Goal: Check status: Check status

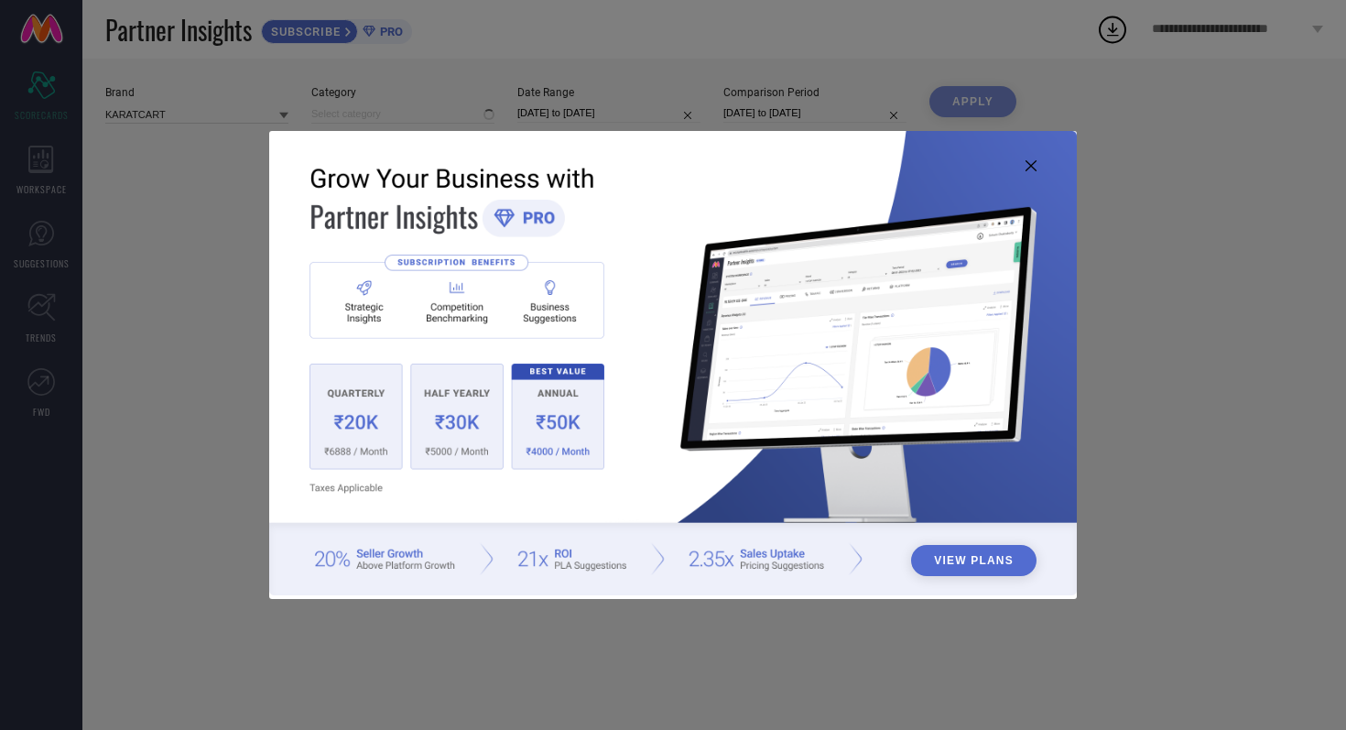
type input "All"
click at [1035, 167] on icon at bounding box center [1031, 165] width 11 height 11
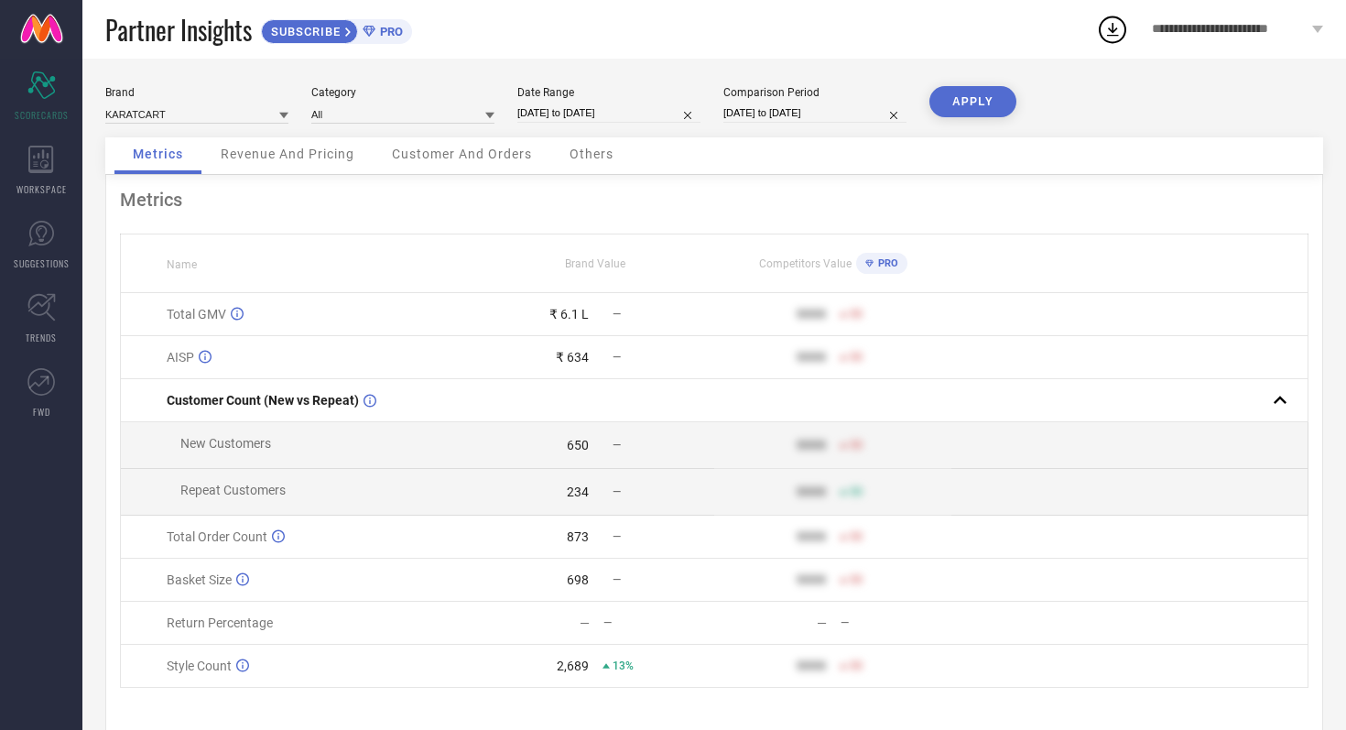
click at [665, 113] on input "[DATE] to [DATE]" at bounding box center [608, 112] width 183 height 19
select select "8"
select select "2025"
select select "9"
select select "2025"
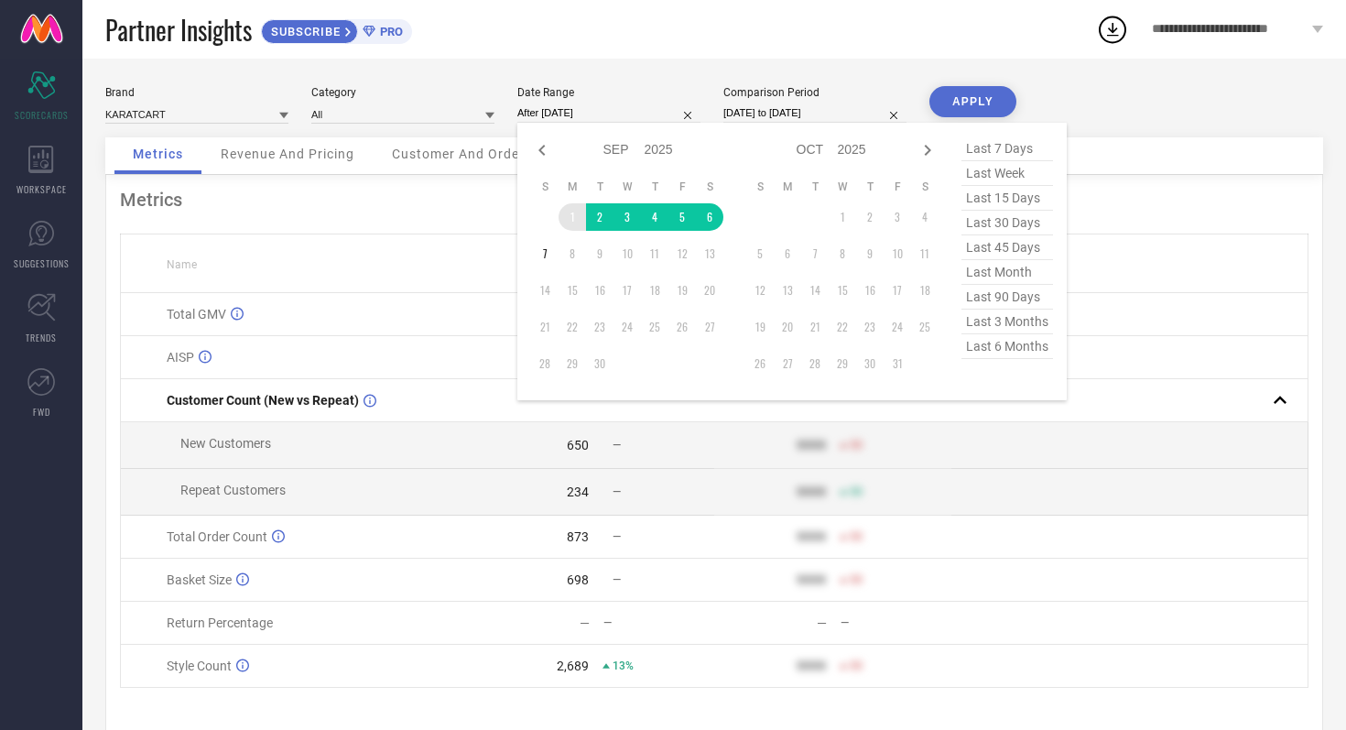
click at [571, 209] on td "1" at bounding box center [572, 216] width 27 height 27
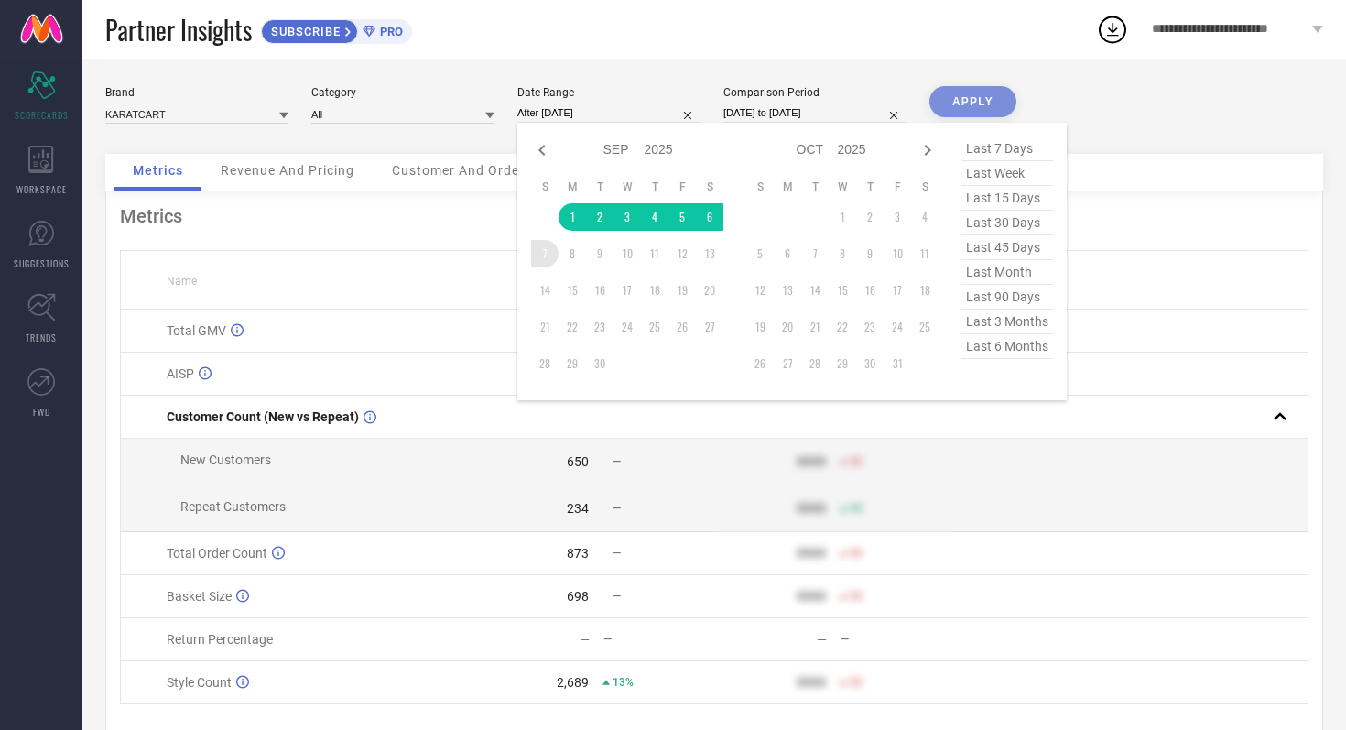
type input "[DATE] to [DATE]"
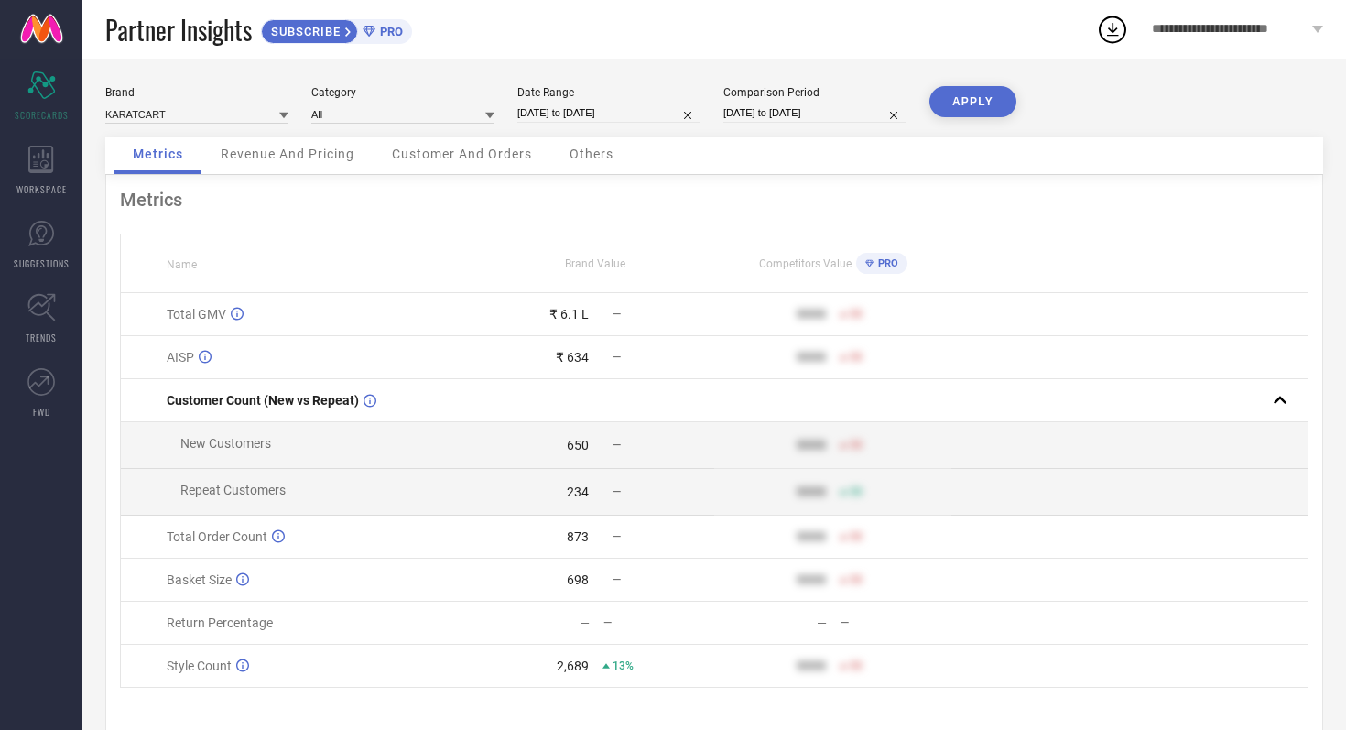
click at [849, 113] on input "[DATE] to [DATE]" at bounding box center [814, 112] width 183 height 19
select select "8"
select select "2024"
select select "9"
select select "2024"
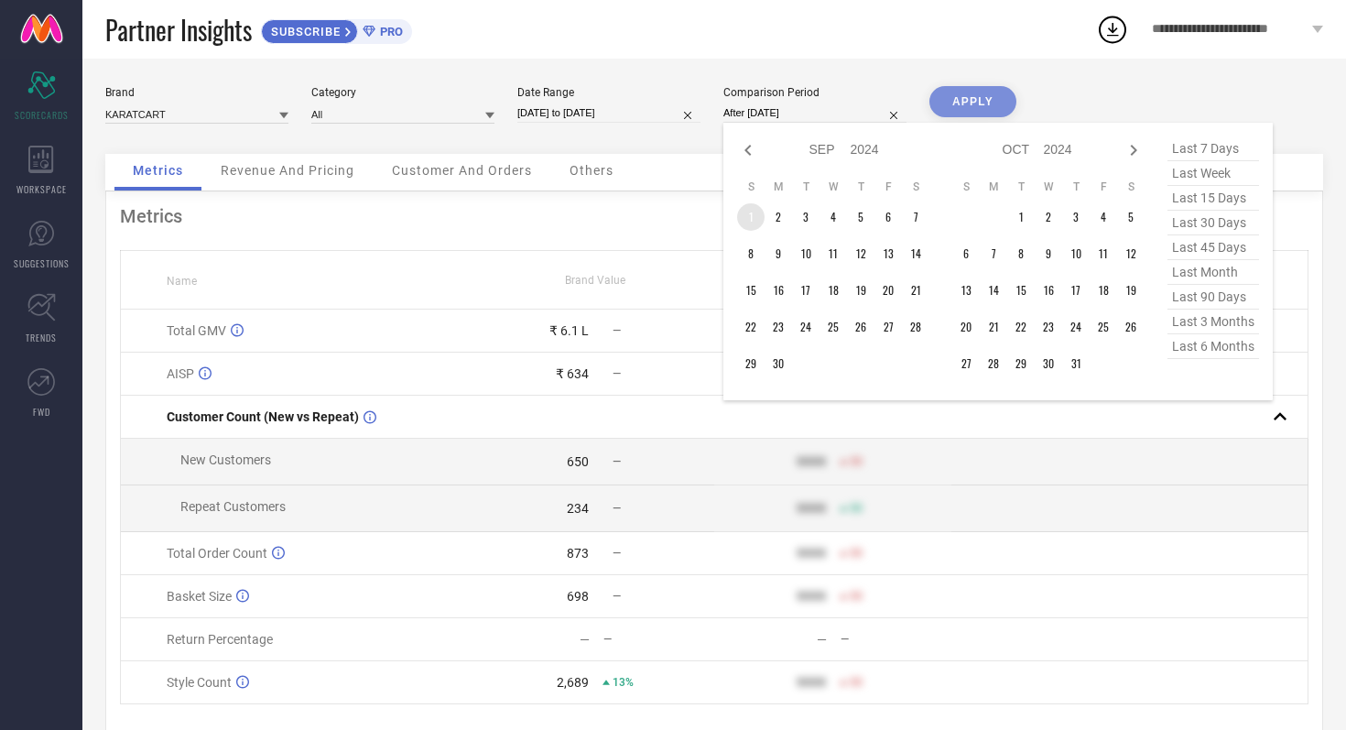
click at [752, 215] on td "1" at bounding box center [750, 216] width 27 height 27
type input "[DATE] to [DATE]"
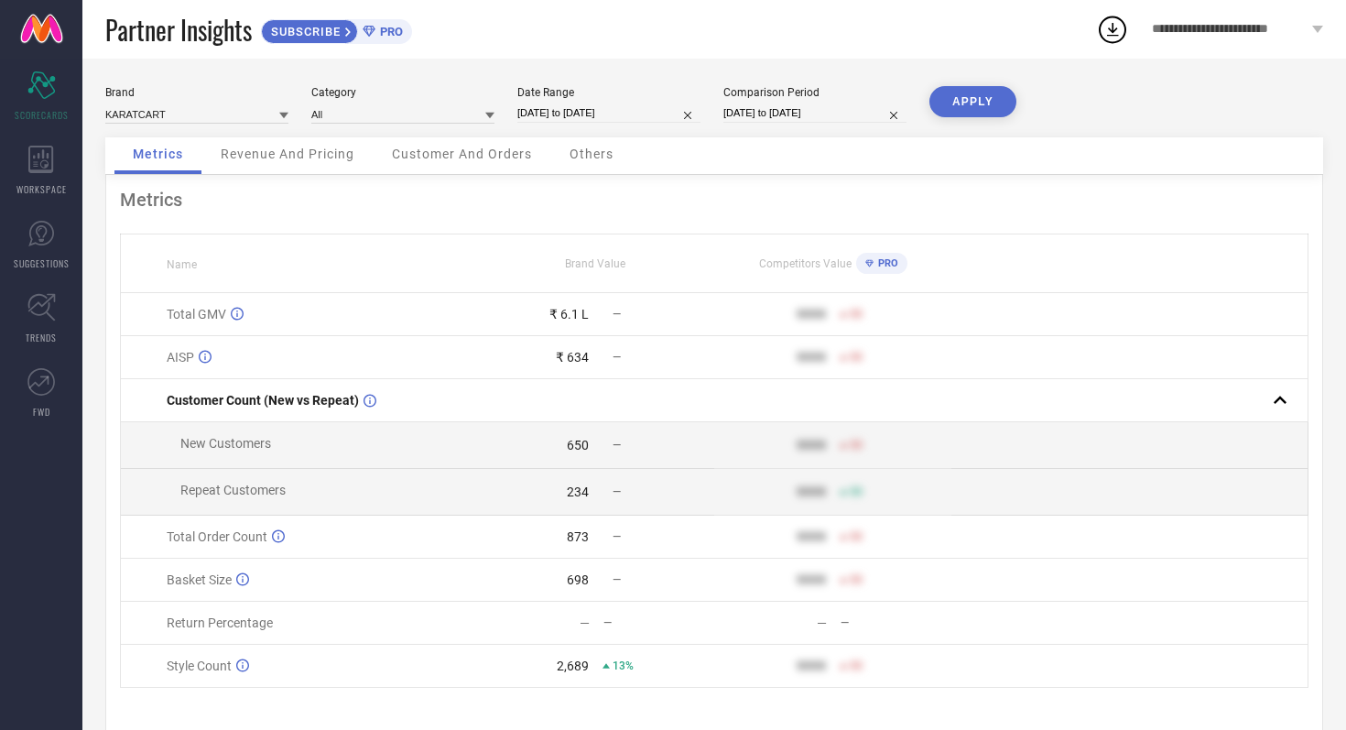
click at [972, 109] on button "APPLY" at bounding box center [972, 101] width 87 height 31
click at [310, 158] on span "Revenue And Pricing" at bounding box center [288, 154] width 134 height 15
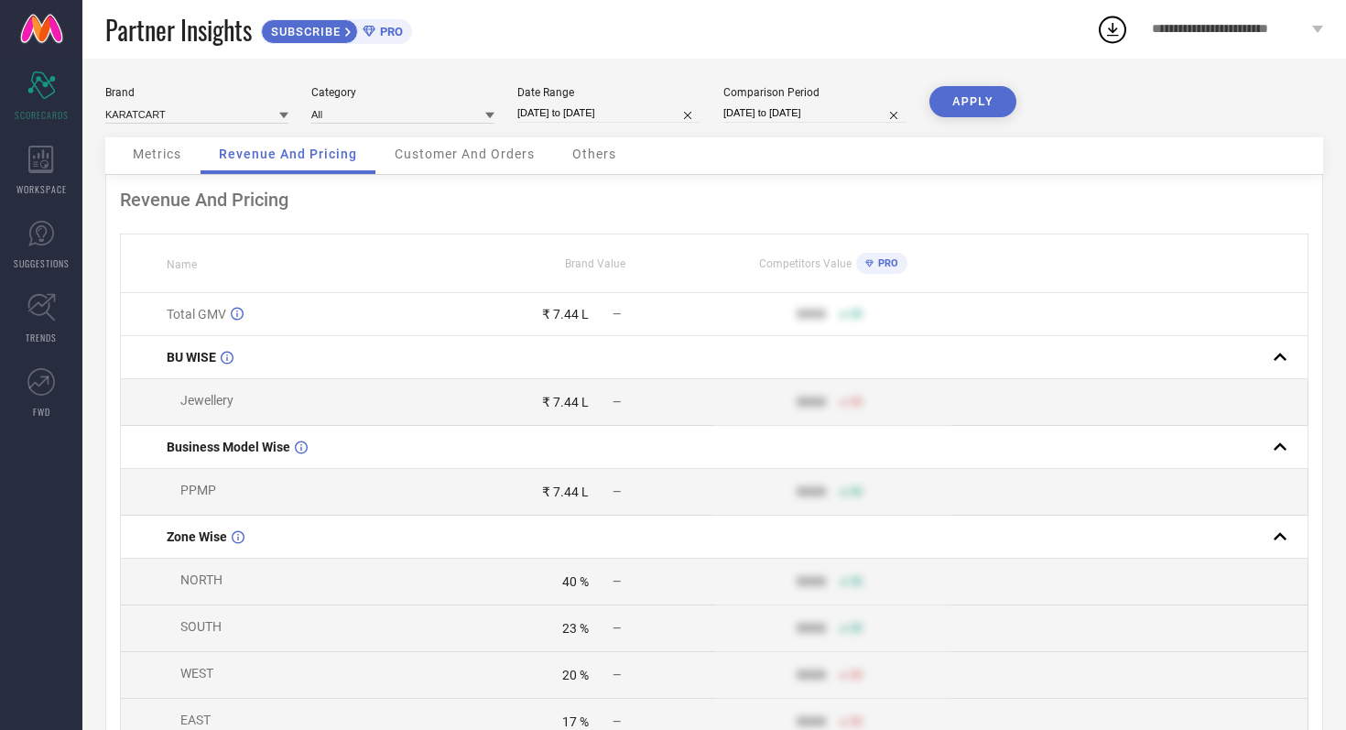
click at [459, 158] on span "Customer And Orders" at bounding box center [465, 154] width 140 height 15
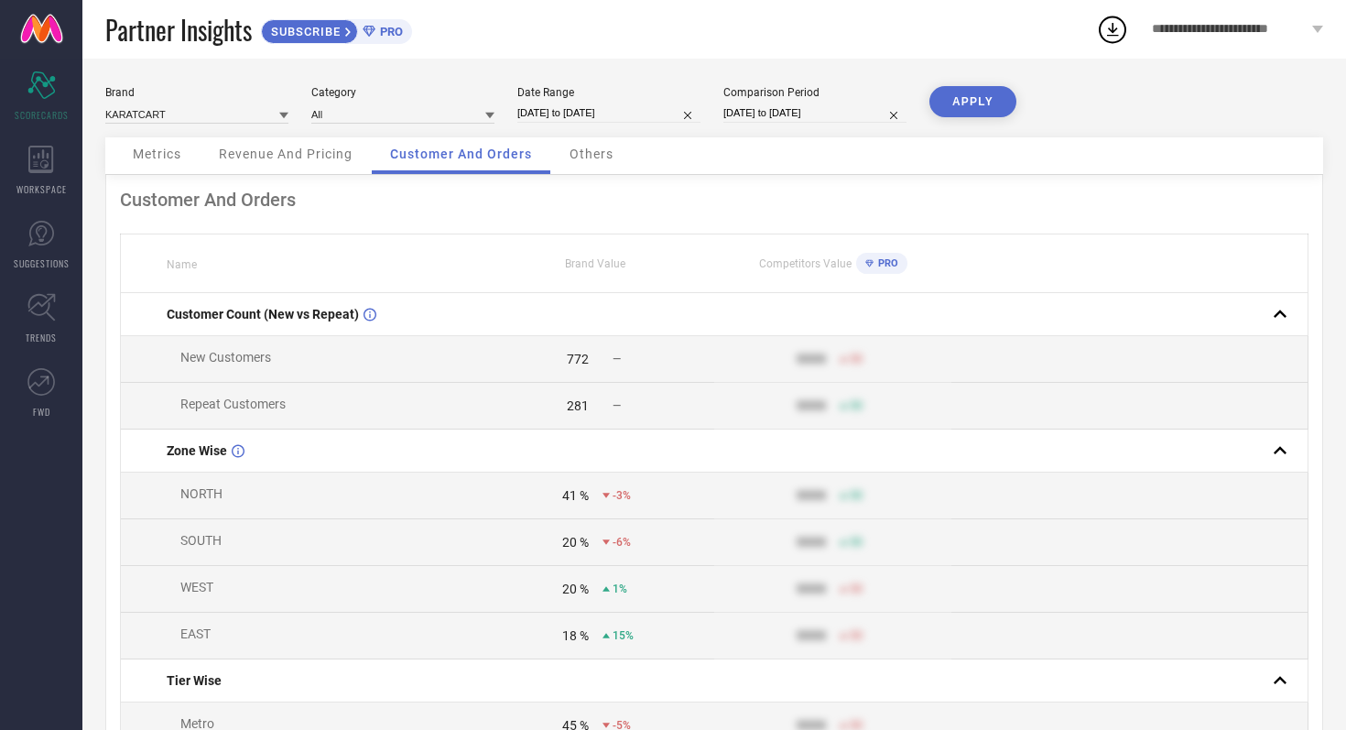
click at [602, 159] on span "Others" at bounding box center [592, 154] width 44 height 15
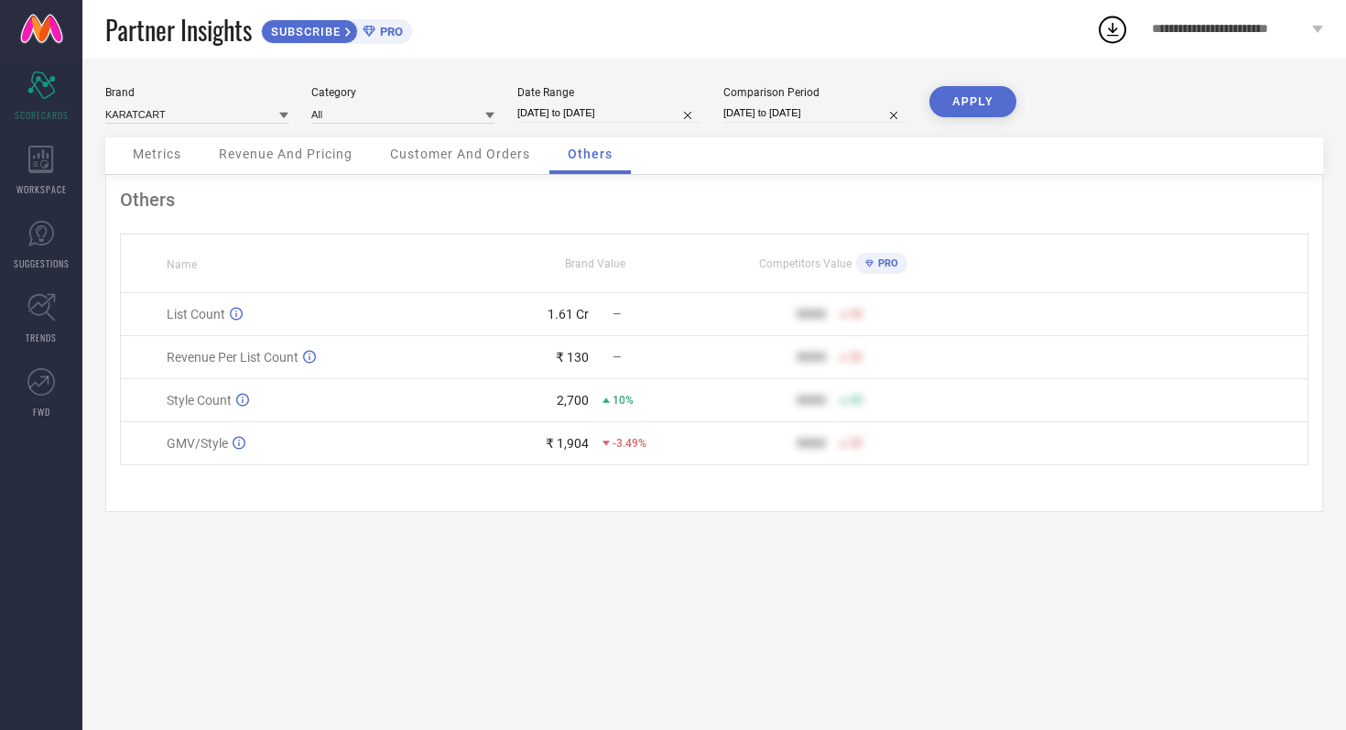
click at [489, 157] on span "Customer And Orders" at bounding box center [460, 154] width 140 height 15
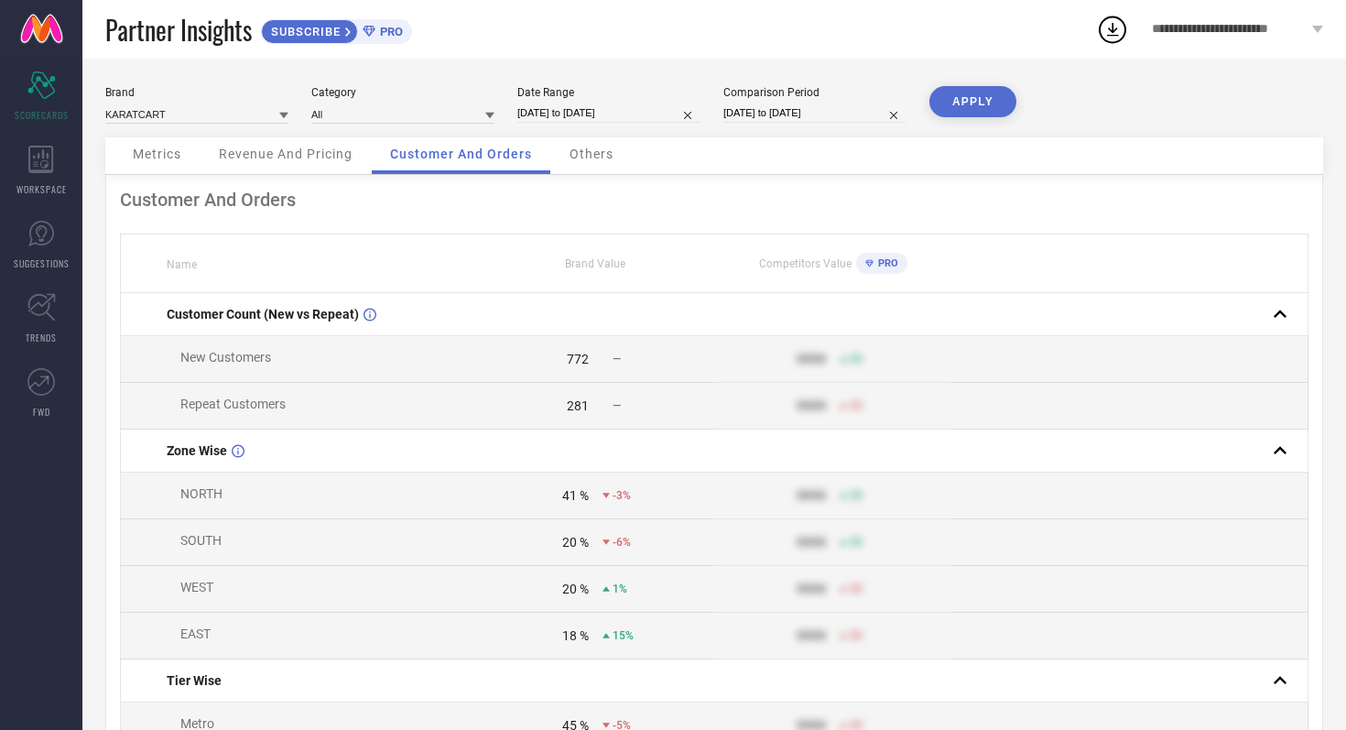
click at [181, 153] on span "Metrics" at bounding box center [157, 154] width 49 height 15
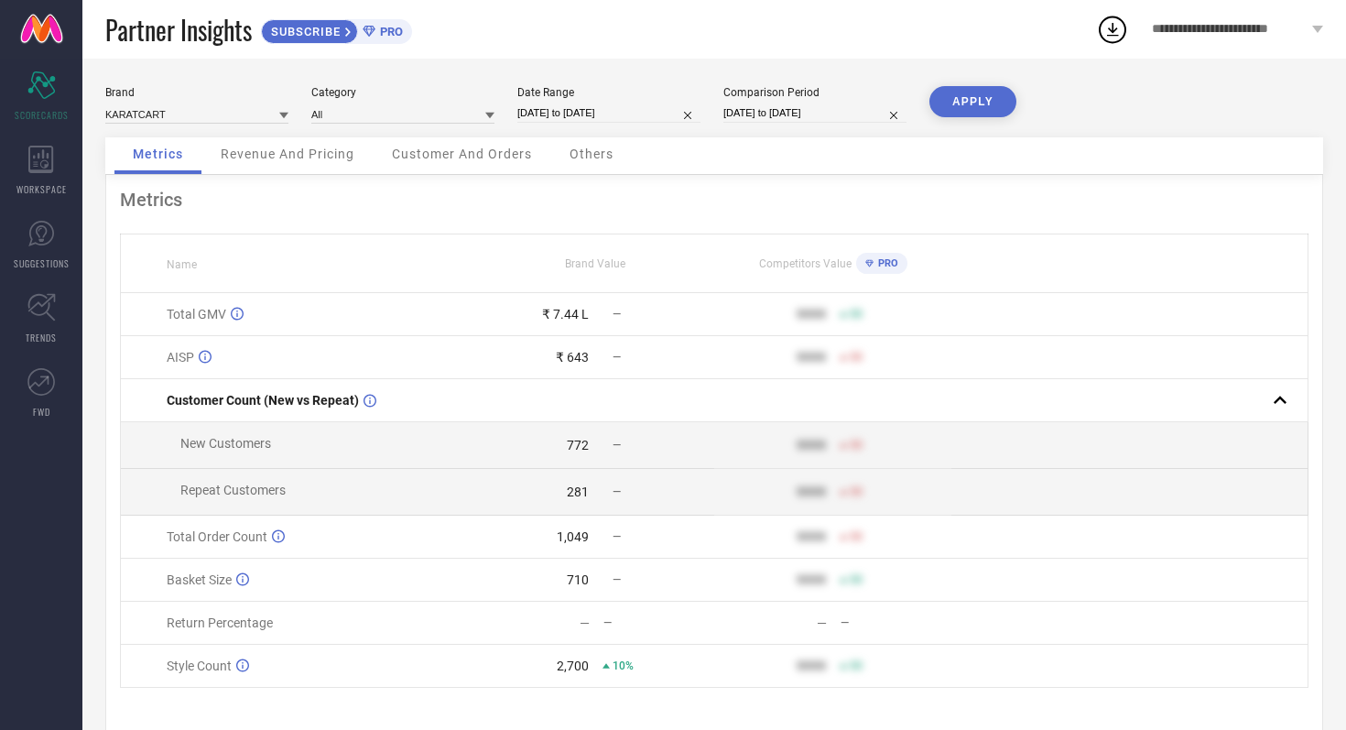
click at [330, 153] on span "Revenue And Pricing" at bounding box center [288, 154] width 134 height 15
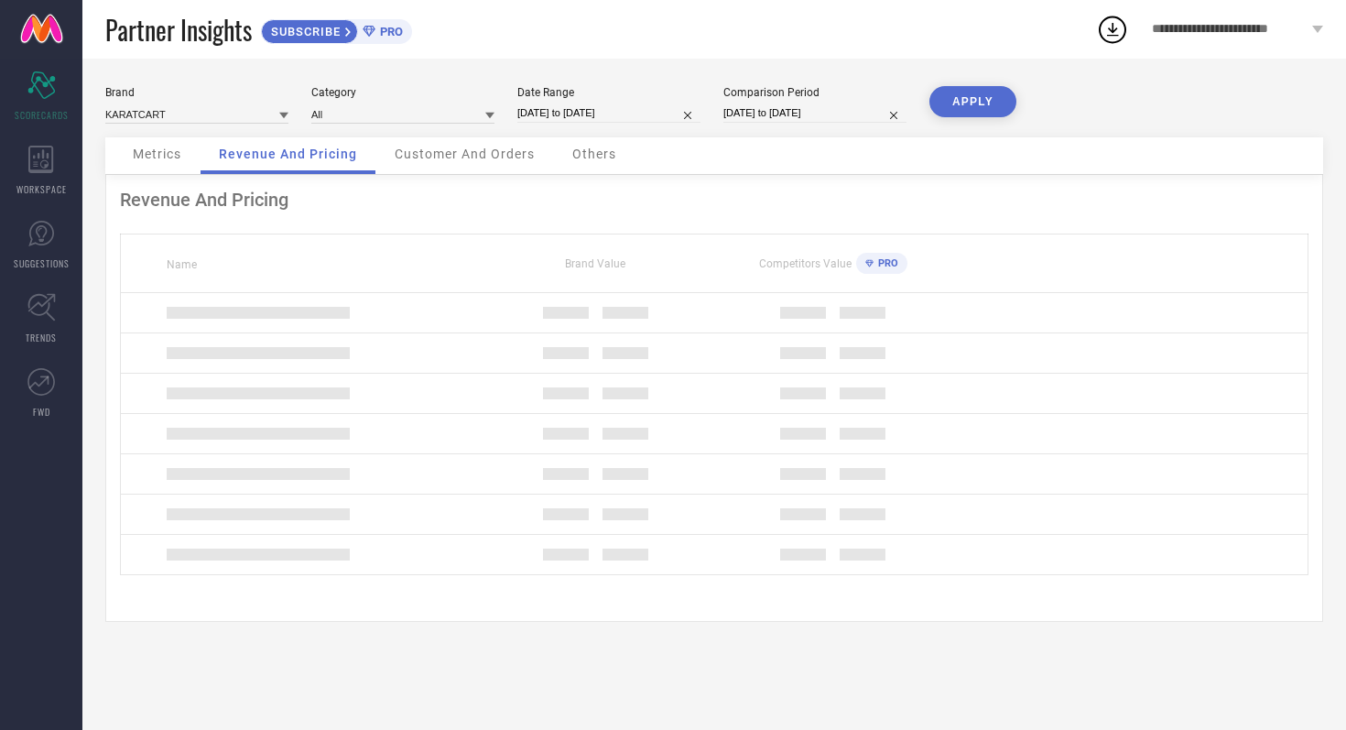
click at [448, 167] on div "Customer And Orders" at bounding box center [464, 155] width 177 height 37
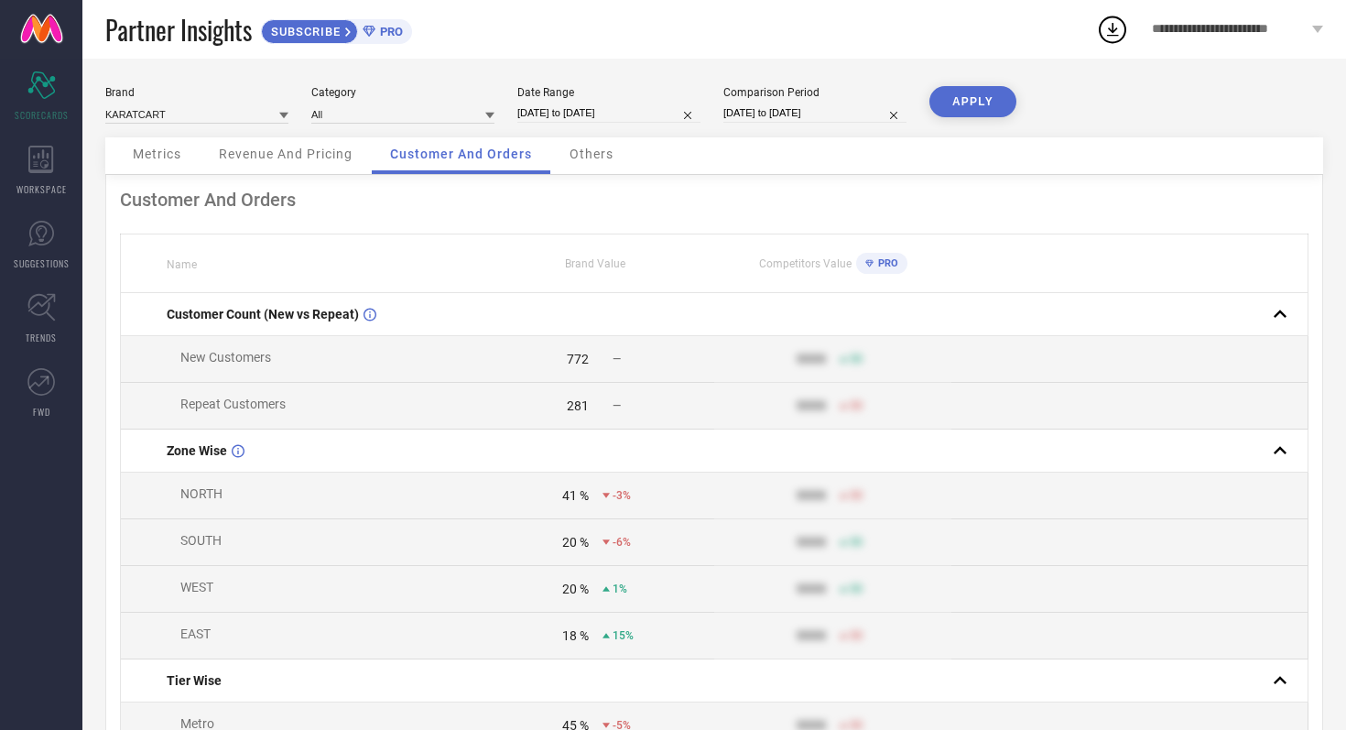
click at [589, 157] on span "Others" at bounding box center [592, 154] width 44 height 15
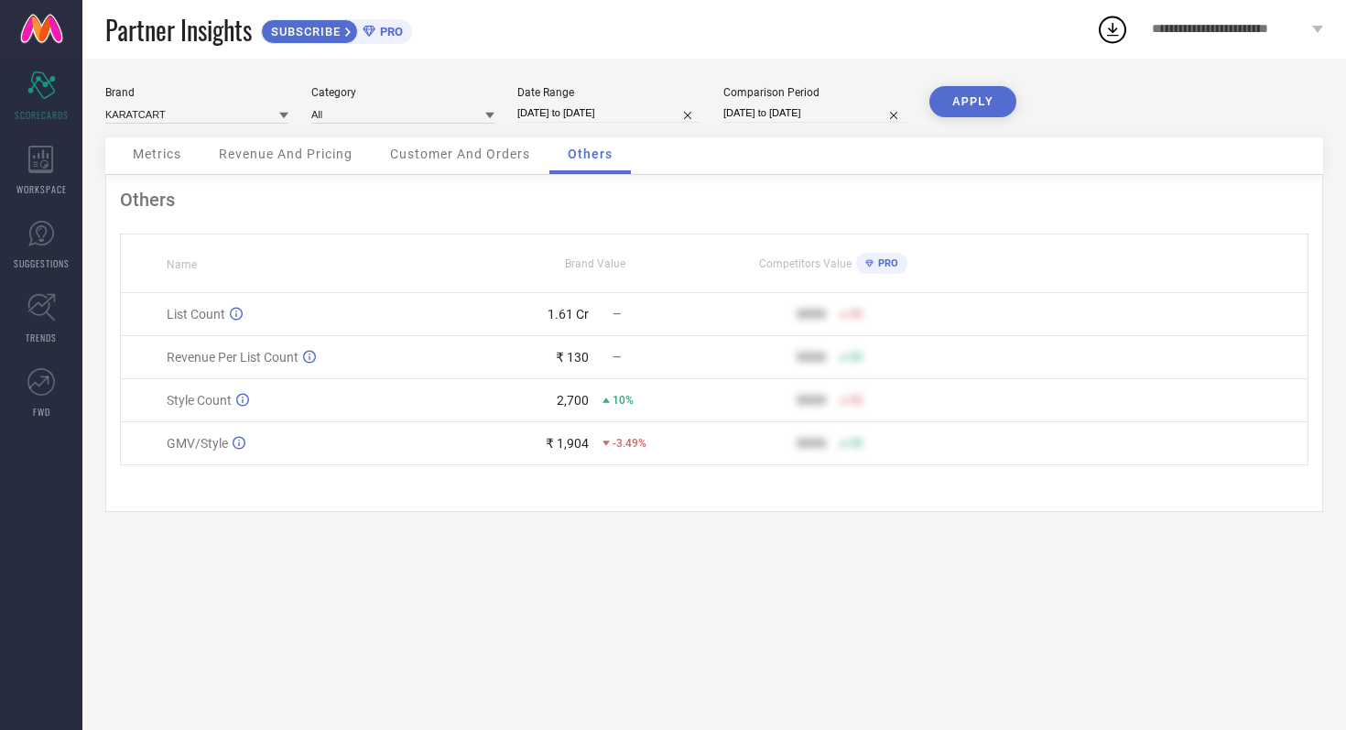
click at [169, 152] on span "Metrics" at bounding box center [157, 154] width 49 height 15
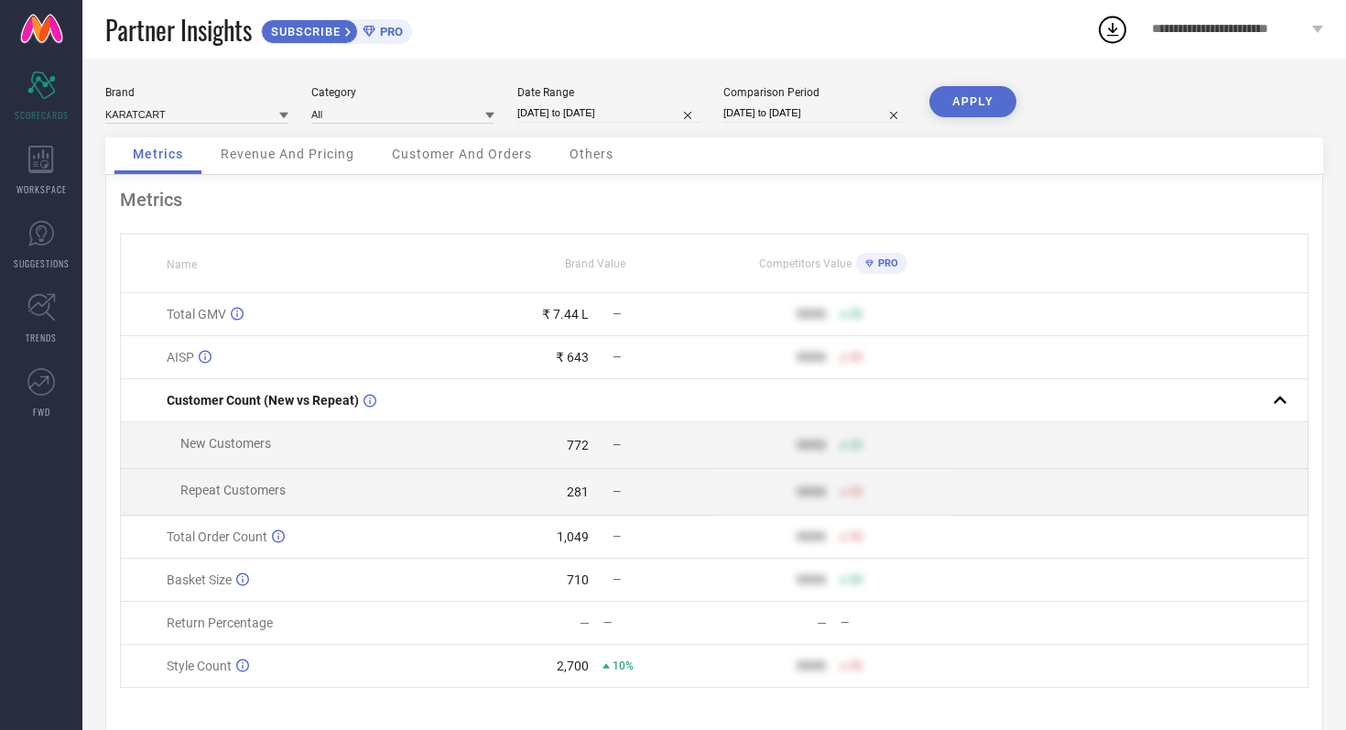
click at [597, 160] on span "Others" at bounding box center [592, 154] width 44 height 15
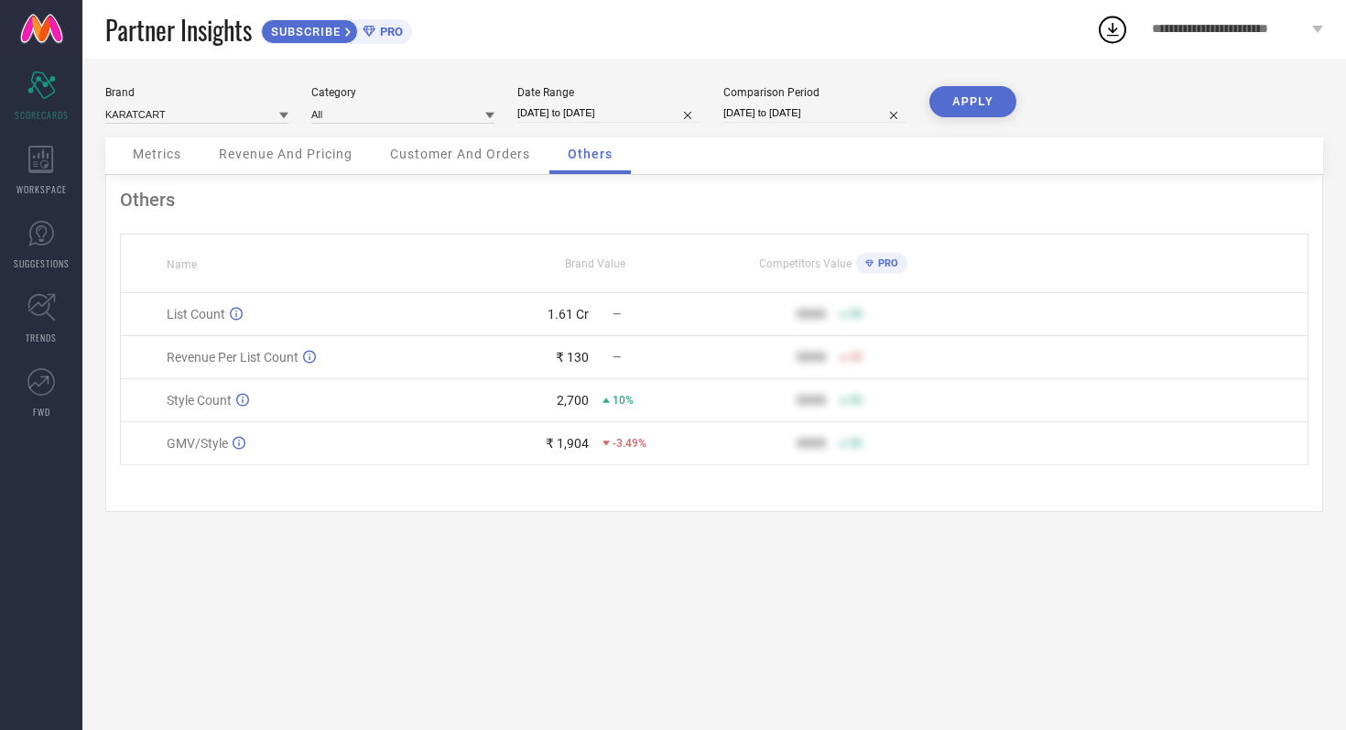
click at [481, 155] on span "Customer And Orders" at bounding box center [460, 154] width 140 height 15
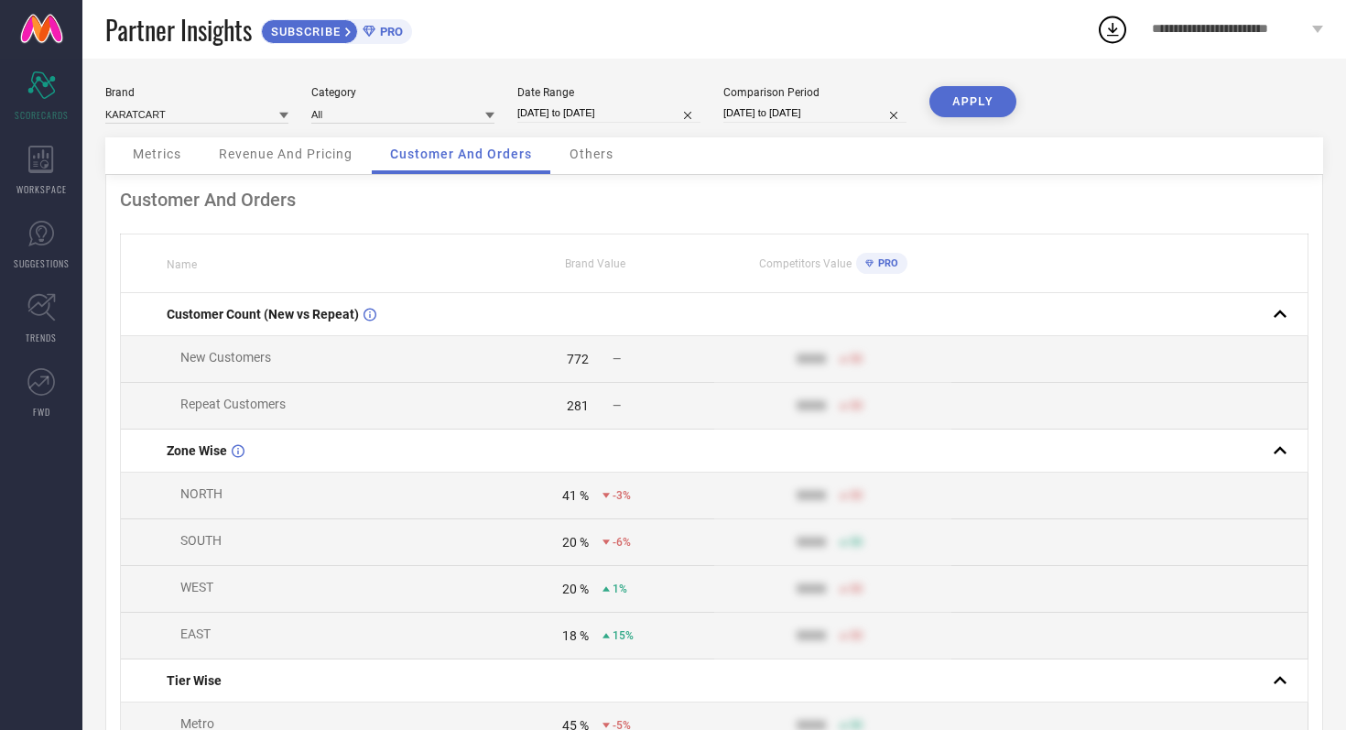
click at [327, 145] on div "Revenue And Pricing" at bounding box center [286, 155] width 170 height 37
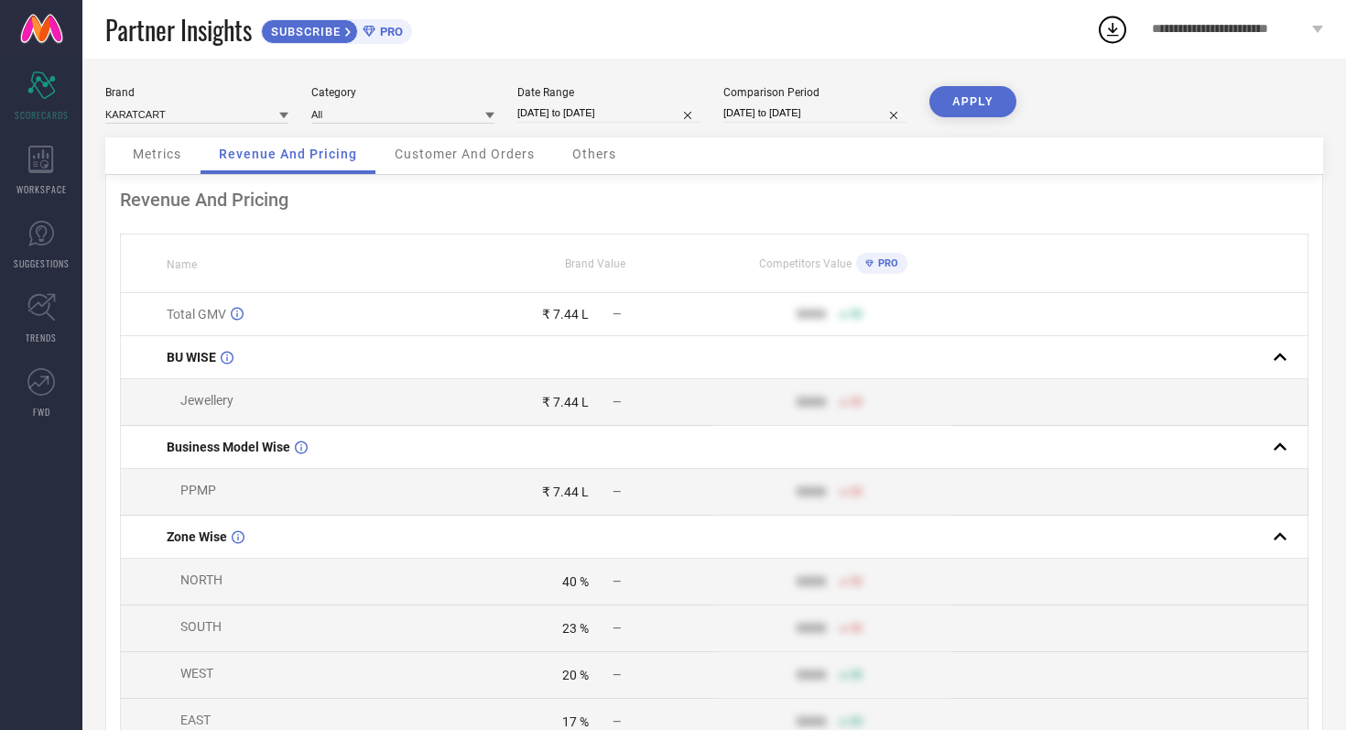
click at [175, 150] on span "Metrics" at bounding box center [157, 154] width 49 height 15
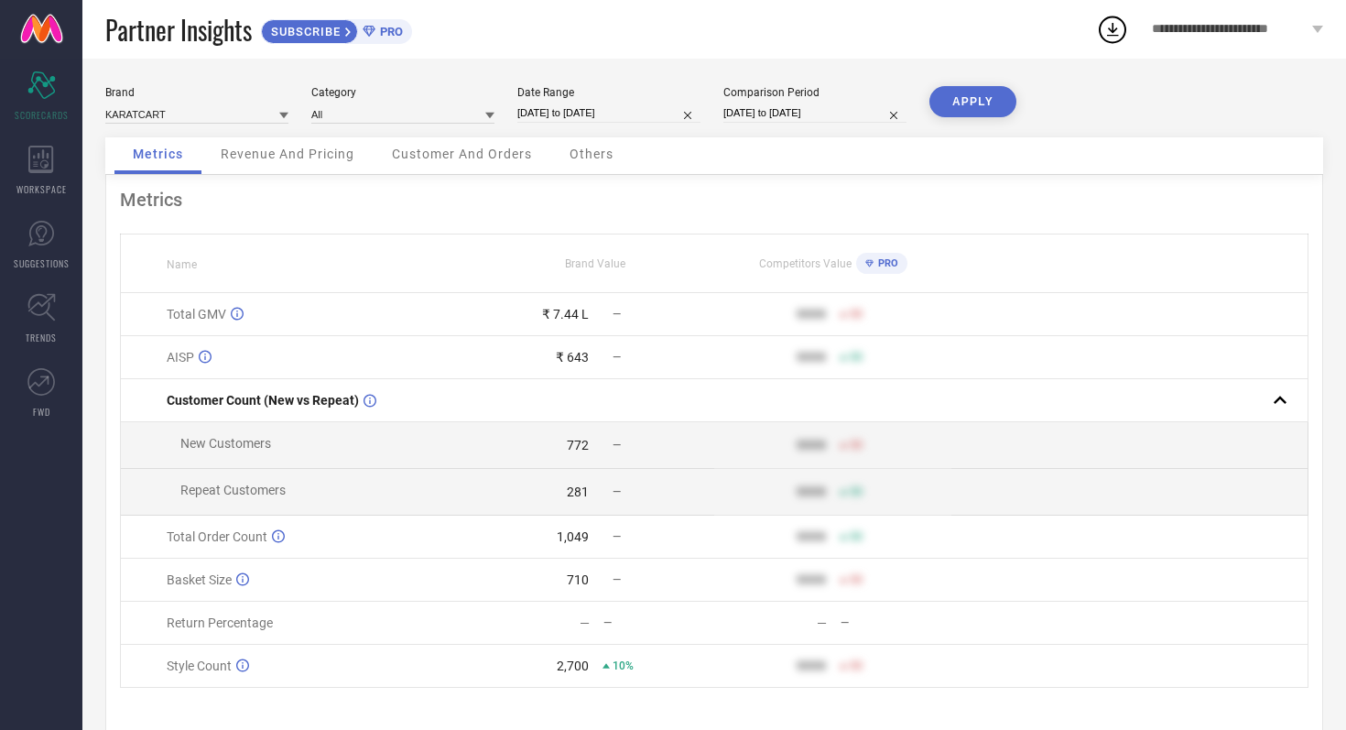
click at [316, 150] on span "Revenue And Pricing" at bounding box center [288, 154] width 134 height 15
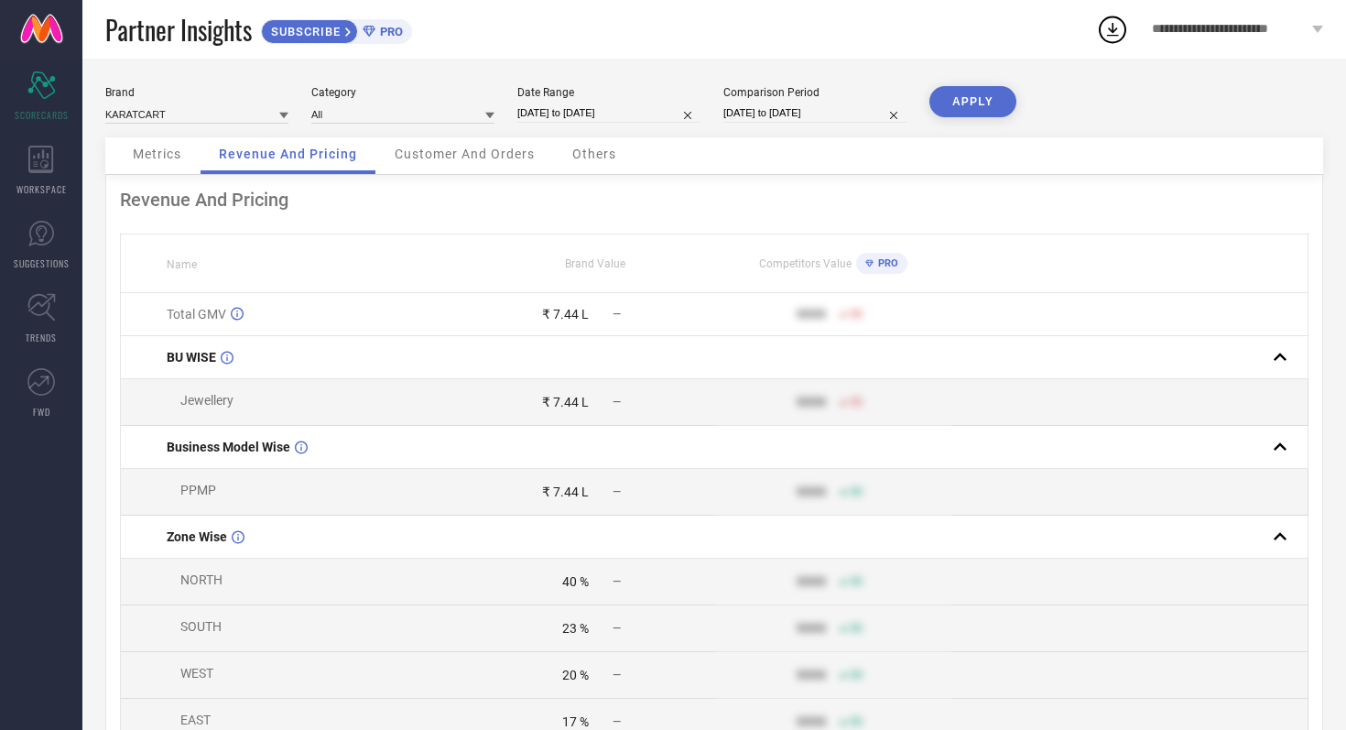
click at [464, 166] on div "Customer And Orders" at bounding box center [464, 155] width 177 height 37
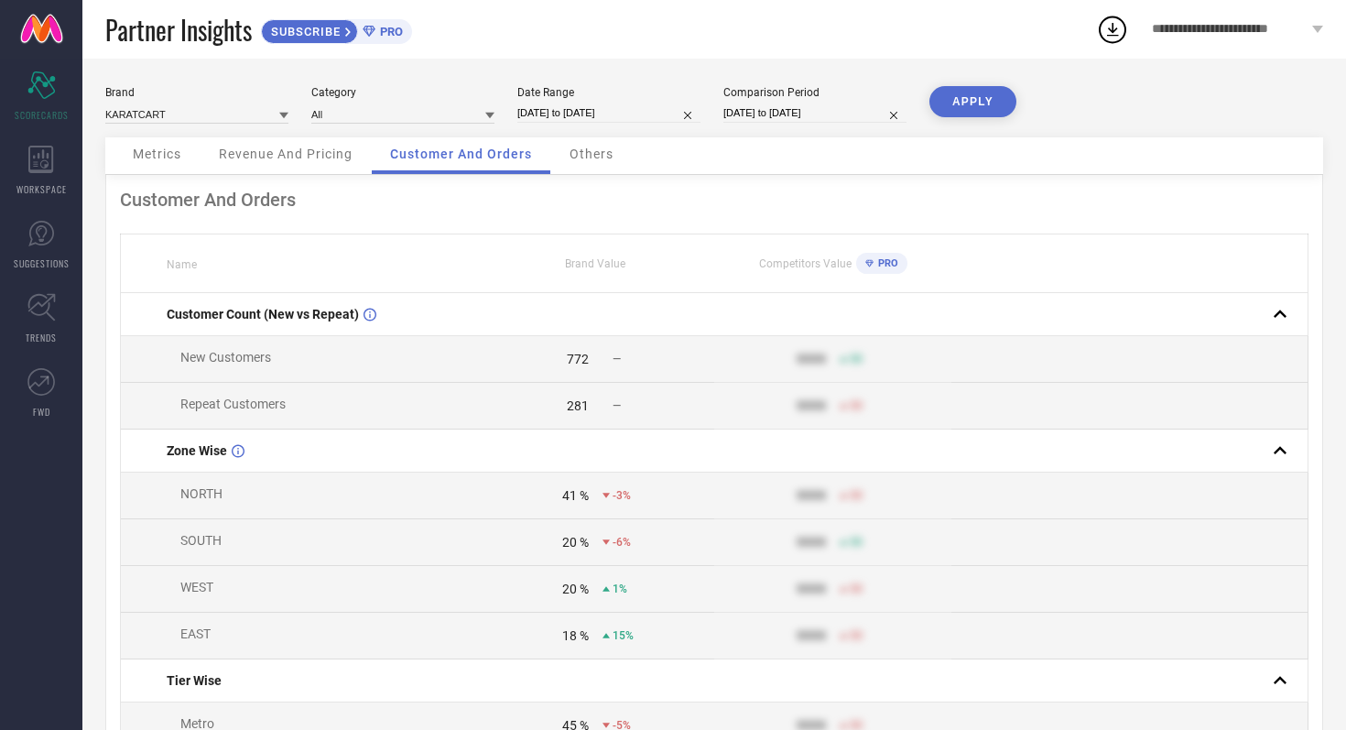
click at [596, 159] on span "Others" at bounding box center [592, 154] width 44 height 15
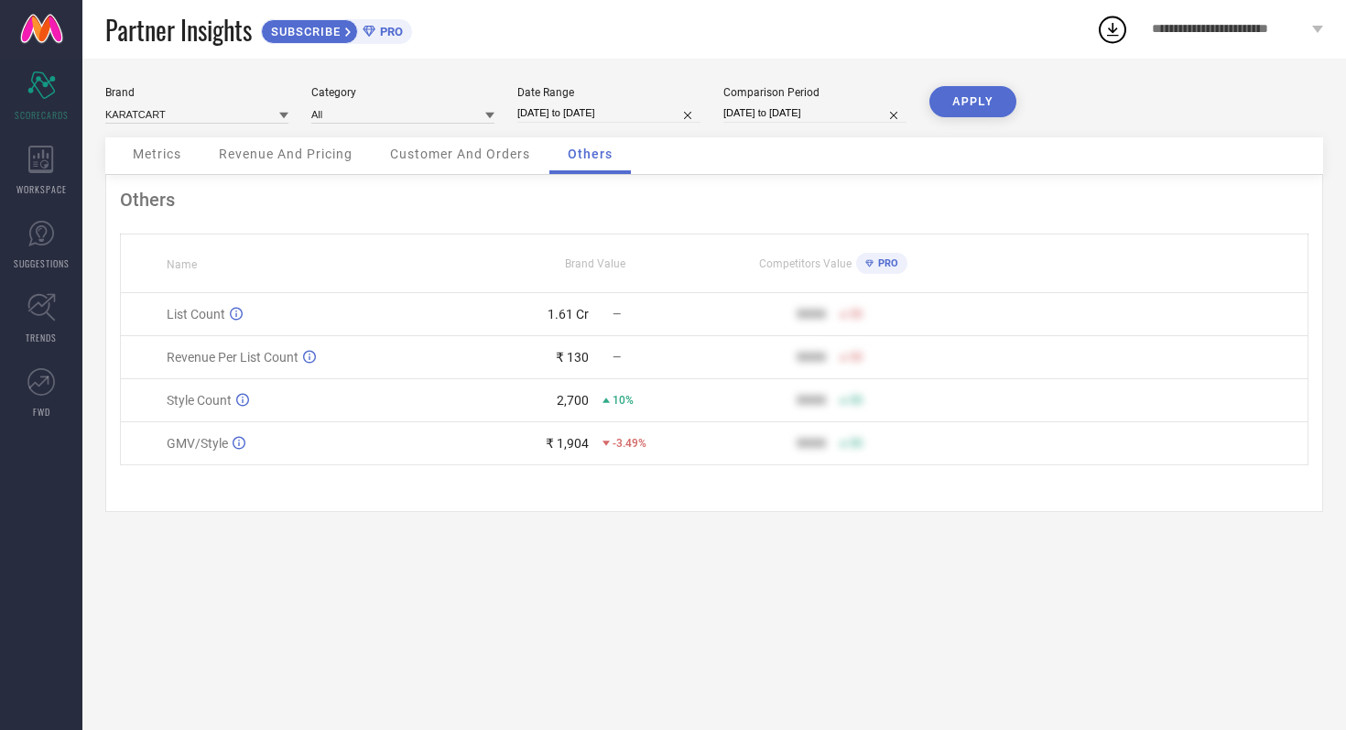
click at [175, 151] on span "Metrics" at bounding box center [157, 154] width 49 height 15
